Goal: Information Seeking & Learning: Understand process/instructions

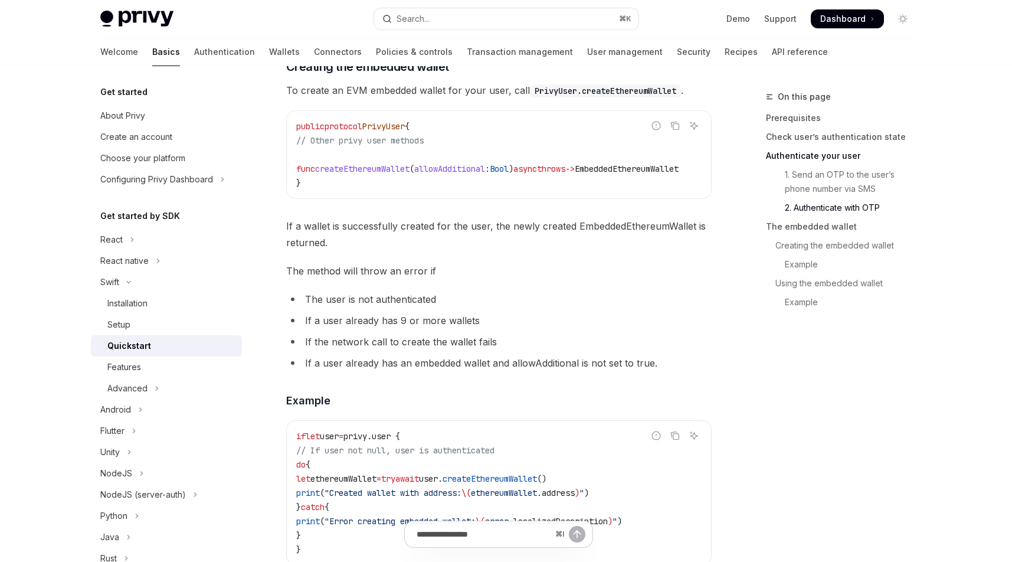
scroll to position [1615, 0]
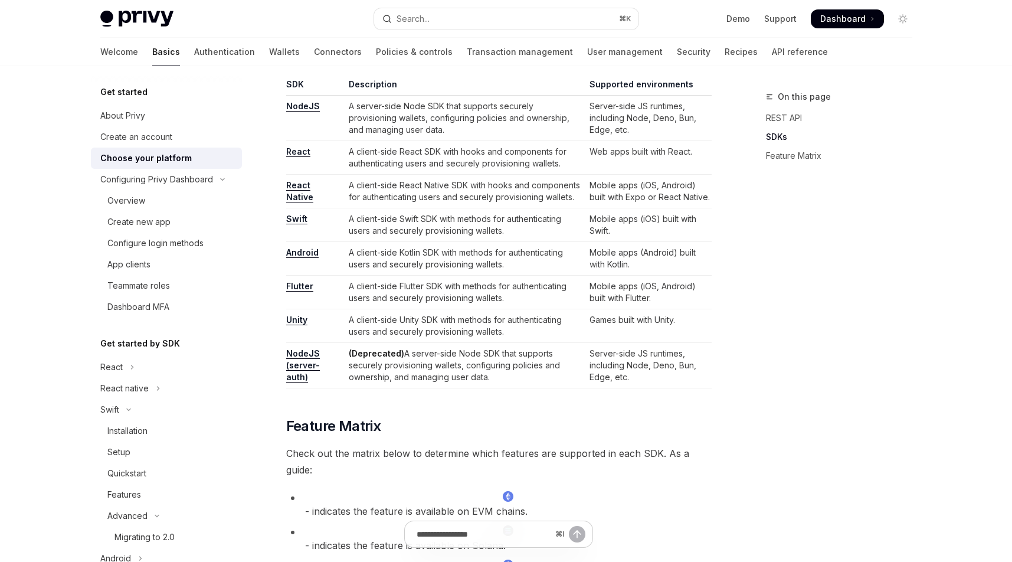
scroll to position [611, 0]
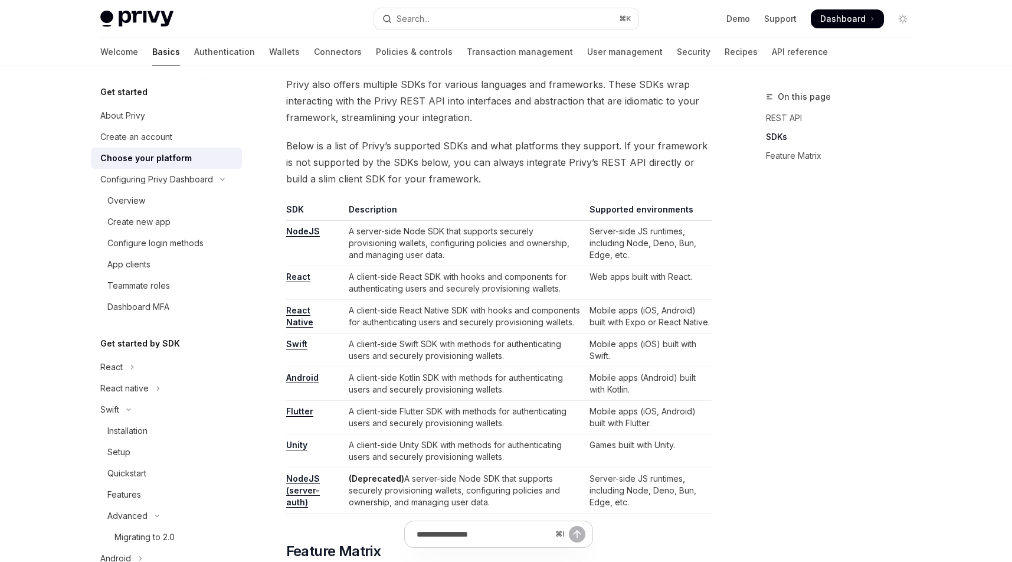
click at [299, 346] on link "Swift" at bounding box center [296, 344] width 21 height 11
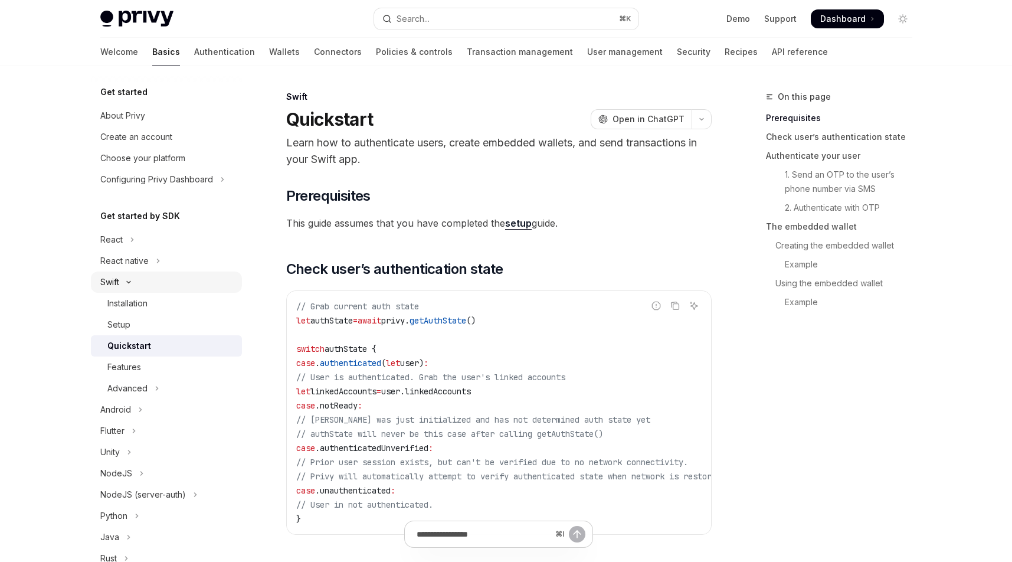
click at [112, 286] on div "Swift" at bounding box center [109, 282] width 19 height 14
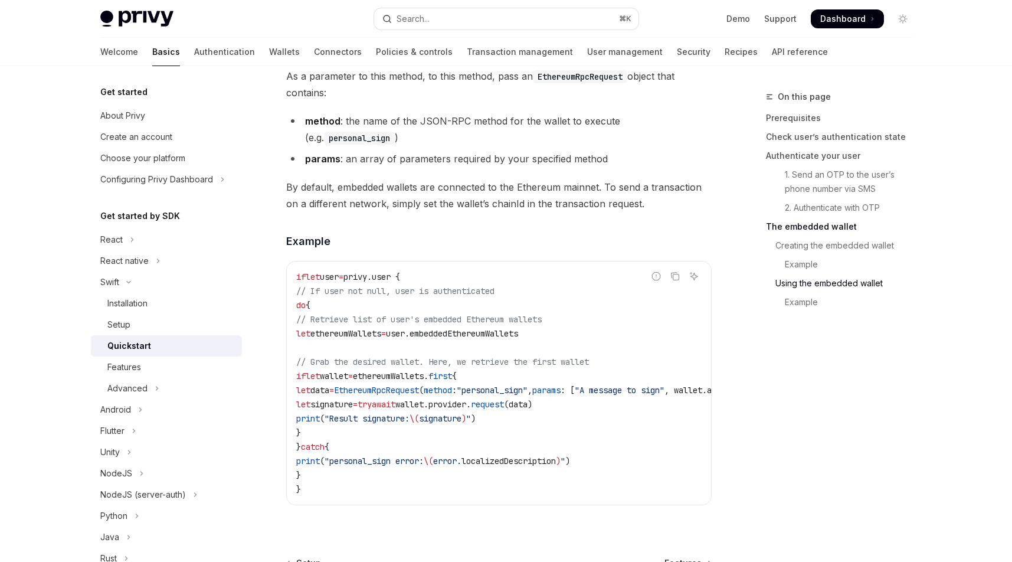
scroll to position [2419, 0]
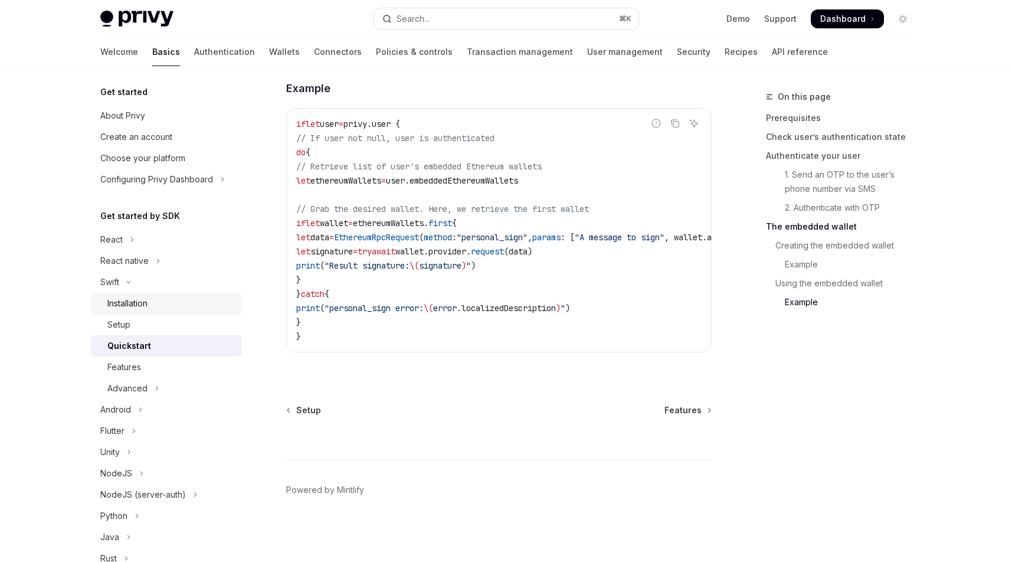
click at [126, 300] on div "Installation" at bounding box center [127, 303] width 40 height 14
type textarea "*"
